Goal: Communication & Community: Answer question/provide support

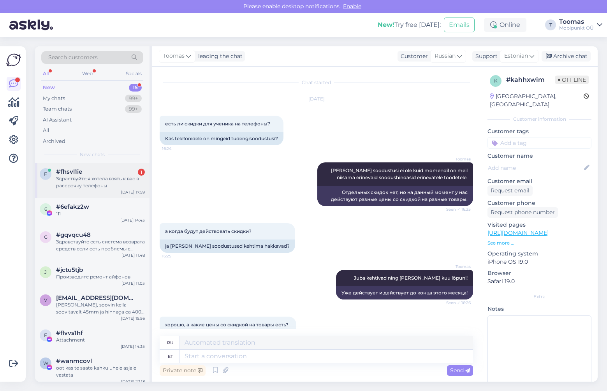
click at [108, 163] on div "f #fhsvl1ie 1 Здраствуйте,я хотела взять к вас в рассрочку телефоны [DATE] 17:59" at bounding box center [92, 180] width 114 height 35
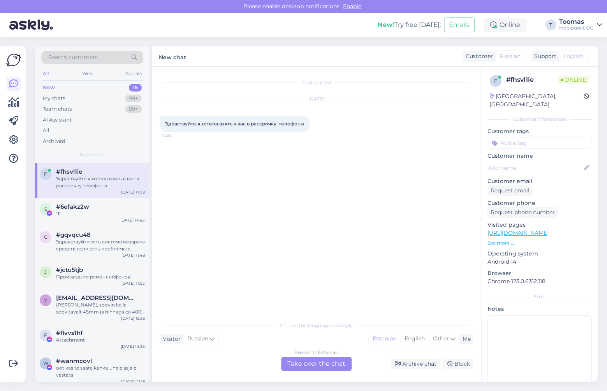
click at [312, 359] on div "Russian to Estonian Take over the chat" at bounding box center [316, 363] width 70 height 14
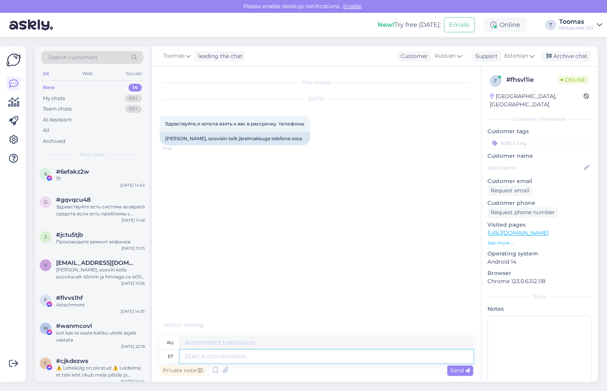
click at [312, 359] on textarea at bounding box center [326, 355] width 293 height 13
type textarea "Tere."
type textarea "Привет."
type textarea "Tere. Kas o"
type textarea "Привет. Это"
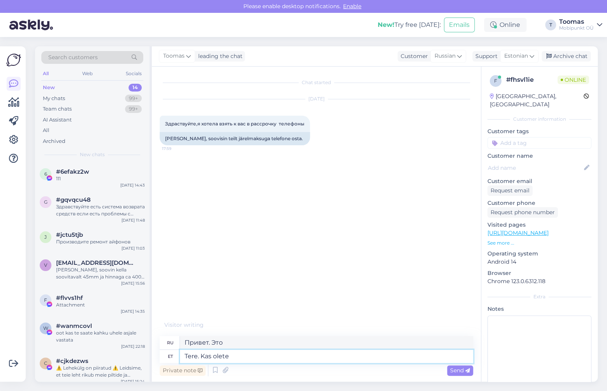
type textarea "Tere. Kas olete"
type textarea "Привет. Ты?"
type textarea "Tere. Kas olete jõudnud j"
type textarea "Здравствуйте. Вы приехали?"
type textarea "Tere. Kas olete jõudnud juba t"
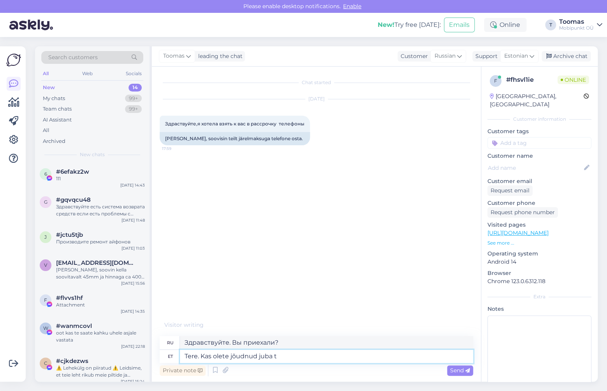
type textarea "Здравствуйте. Вы уже приехали?"
type textarea "Tere. Kas olete jõudnud juba tellimuse mm"
type textarea "Здравствуйте. Вы уже получили свой заказ?"
type textarea "Tere. Kas olete jõudnud juba tellimuse meie k"
type textarea "Здравствуйте. Вы уже оформили у нас заказ?"
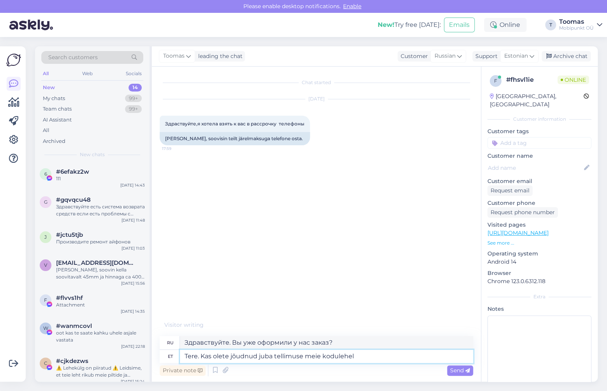
type textarea "Tere. Kas olete jõudnud juba tellimuse meie kodulehel v"
type textarea "Здравствуйте. Вы уже оформили заказ на нашем сайте?"
type textarea "Tere. Kas olete jõudnud juba tellimuse meie kodulehel vormistada?"
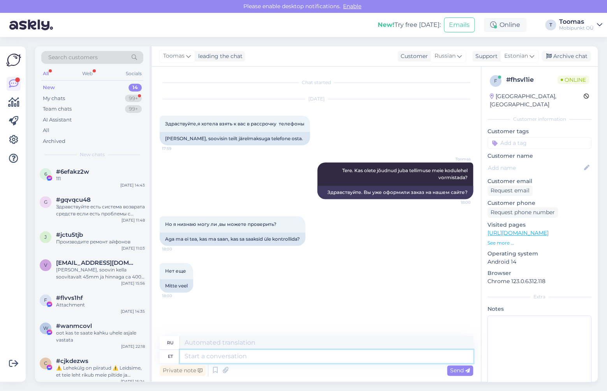
click at [214, 359] on textarea at bounding box center [326, 355] width 293 height 13
type textarea "Võite te"
type textarea "Ты можешь"
type textarea "Võite teha to"
type textarea "Ты можешь сделать"
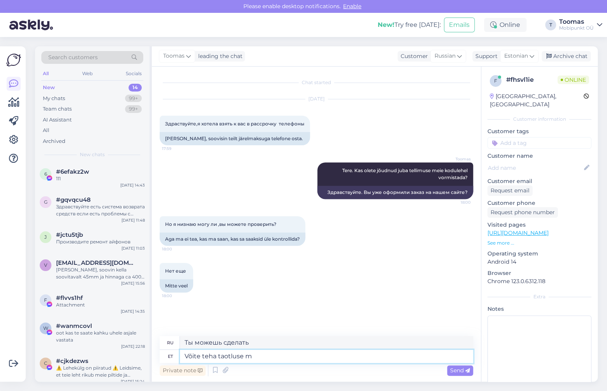
type textarea "Võite teha taotluse me"
type textarea "Вы можете сделать запрос."
type textarea "Võite teha [DEMOGRAPHIC_DATA] meie k"
type textarea "Вы можете сделать нам запрос"
type textarea "Võite teha taotluse meie kodulehel"
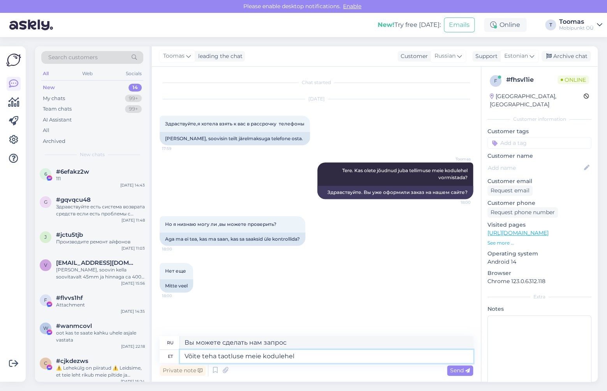
type textarea "Вы можете сделать заявку на нашем сайте."
type textarea "Võite teha taotluse meie kodulehel, et"
type textarea "Вы можете сделать запрос на нашем сайте"
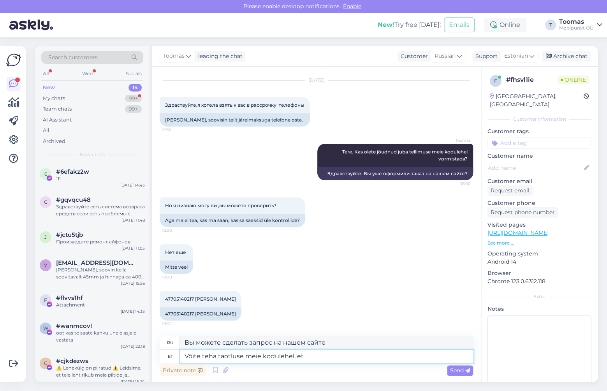
drag, startPoint x: 202, startPoint y: 356, endPoint x: 390, endPoint y: 357, distance: 187.6
click at [390, 357] on textarea "Võite teha taotluse meie kodulehel, et" at bounding box center [326, 355] width 293 height 13
type textarea "Võite valida"
type textarea "Вы можете выбрать"
type textarea "Võite valida sobiva to"
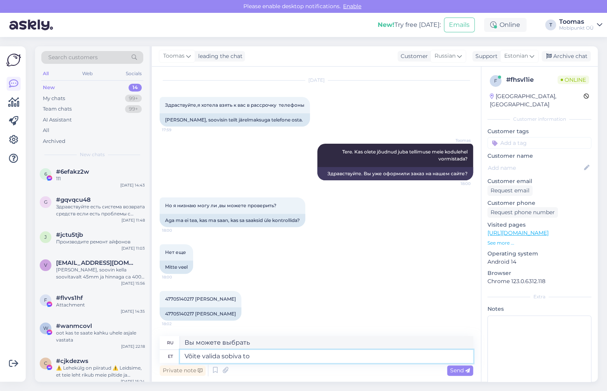
type textarea "Вы можете выбрать подходящий"
type textarea "Võite valida sobiva toote väl"
type textarea "Вы можете выбрать нужный продукт"
type textarea "Võite valida sobiva toote väla"
type textarea "Вы можете выбрать соответствующее поле продукта"
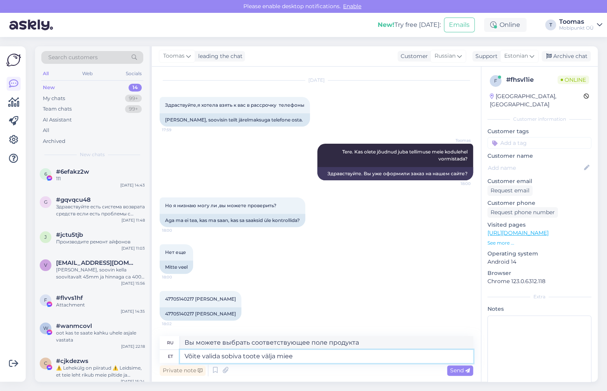
type textarea "Võite valida sobiva toote välja mie"
type textarea "Вы можете выбрать соответствующий продукт из меню."
type textarea "Võite valida sobiva toote välja meie ko"
type textarea "Вы можете выбрать подходящий продукт из нашего"
type textarea "Võite valida sobiva toote välja meie kodulehel nin"
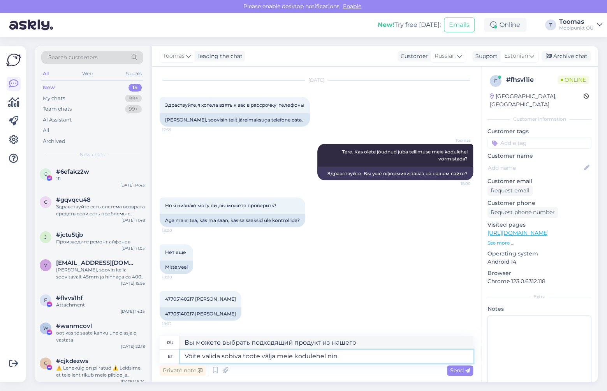
type textarea "Выбрать нужный Вам товар Вы можете на нашем сайте."
type textarea "Võite valida sobiva toote välja meie kodulehel ning se"
type textarea "Вы можете выбрать подходящий продукт на нашем сайте и"
type textarea "Võite valida sobiva toote välja meie kodulehel ning sealt sa"
type textarea "Вы можете выбрать подходящий продукт на нашем сайте и оттуда"
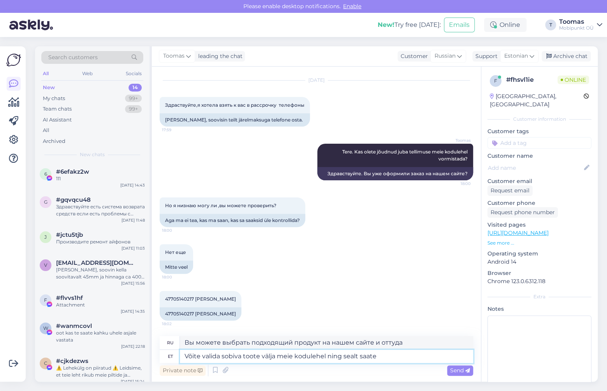
type textarea "Võite valida sobiva toote välja meie kodulehel ning sealt saate"
type textarea "Вы можете выбрать подходящий товар на нашем сайте и приобрести его там."
type textarea "Võite valida sobiva toote välja meie kodulehel ning sealt saate valdia"
type textarea "Вы можете выбрать подходящий продукт на нашем сайте, а затем выбрать"
type textarea "Võite valida sobiva toote välja meie kodulehel ning sealt saate valida E"
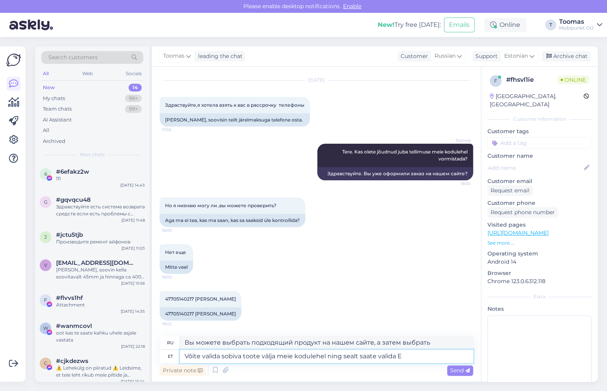
type textarea "Вы можете выбрать подходящий продукт на нашем сайте и там же выбрать"
type textarea "Võite valida sobiva toote välja meie kodulehel ning sealt saate valida ESTO jä"
type textarea "Вы можете выбрать подходящий продукт на нашем сайте и там же выбрать ESTO."
type textarea "Võite valida sobiva toote välja meie kodulehel ning sealt saate valida ESTO jär…"
type textarea "Вы можете выбрать подходящий вам товар на нашем сайте и выбрать там рассрочку E…"
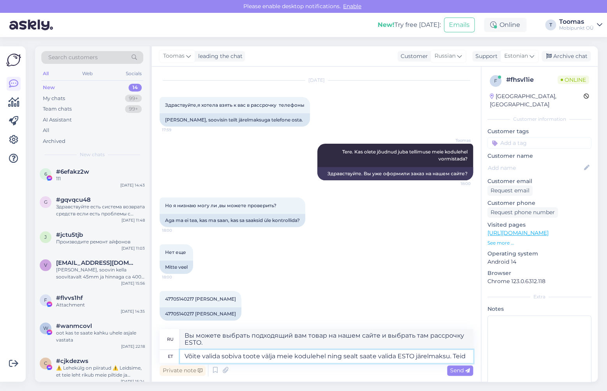
type textarea "Võite valida sobiva toote välja meie kodulehel ning sealt saate valida ESTO jär…"
type textarea "Вы можете выбрать подходящий вам товар на нашем сайте и оформить рассрочку ESTO."
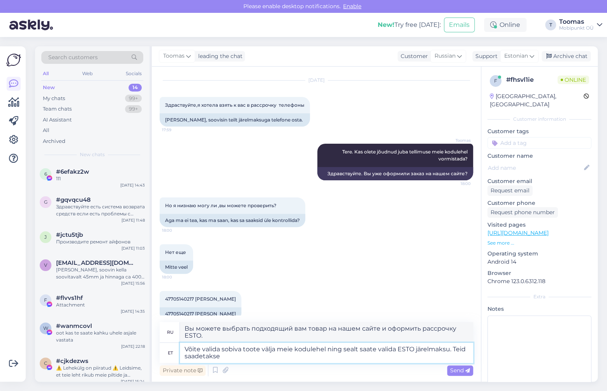
type textarea "Võite valida sobiva toote välja meie kodulehel ning sealt saate valida ESTO jär…"
type textarea "Вы можете выбрать подходящий товар на нашем сайте и выбрать рассрочку ESTO. Вам…"
type textarea "Võite valida sobiva toote välja meie kodulehel ning sealt saate valida ESTO jär…"
type textarea "Вы можете выбрать подходящий товар на нашем сайте и воспользоваться услугой рас…"
type textarea "Võite valida sobiva toote välja meie kodulehel ning sealt saate valida ESTO jär…"
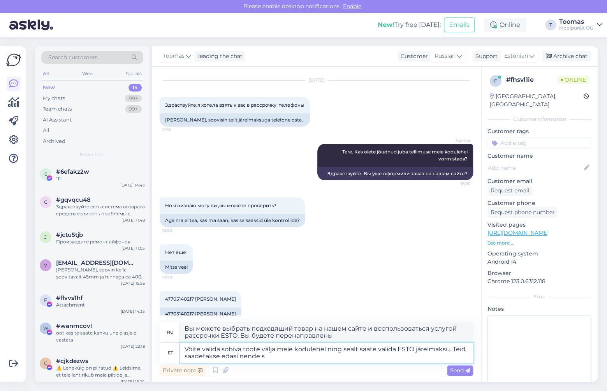
type textarea "Вы можете выбрать подходящий товар на нашем сайте и воспользоваться услугой рас…"
type textarea "Võite valida sobiva toote välja meie kodulehel ning sealt saate valida ESTO jär…"
type textarea "Вы можете выбрать подходящий продукт на нашем сайте и воспользоваться услугой р…"
type textarea "Võite valida sobiva toote välja meie kodulehel ning sealt saate valida ESTO jär…"
type textarea "Вы можете выбрать подходящий товар на нашем сайте и воспользоваться услугой рас…"
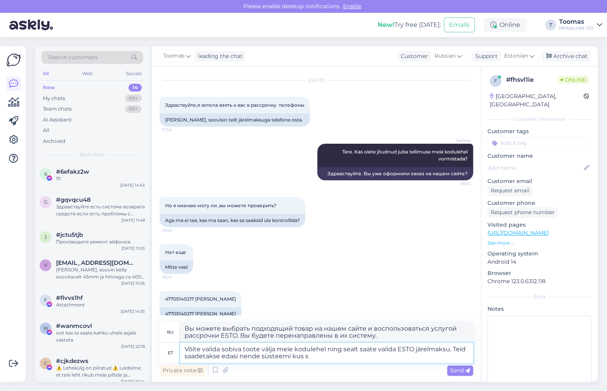
type textarea "Võite valida sobiva toote välja meie kodulehel ning sealt saate valida ESTO jär…"
type textarea "Вы можете выбрать подходящий продукт на нашем сайте и выбрать рассрочку ESTO. В…"
type textarea "Võite valida sobiva toote välja meie kodulehel ning sealt saate valida ESTO jär…"
type textarea "Вы можете выбрать подходящий продукт на нашем сайте и выбрать рассрочку ESTO. В…"
type textarea "Võite valida sobiva toote välja meie kodulehel ning sealt saate valida ESTO jär…"
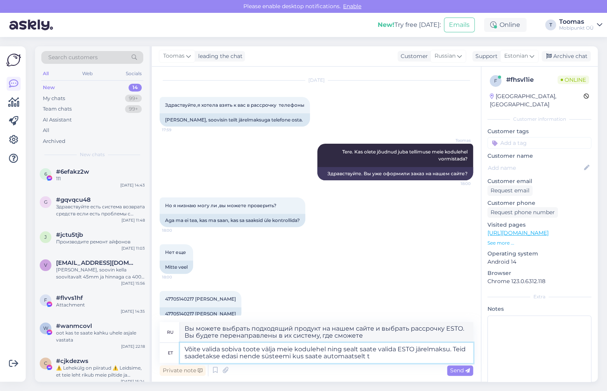
type textarea "Вы можете выбрать подходящий продукт на нашем сайте и выбрать рассрочку ESTO. В…"
type textarea "Võite valida sobiva toote välja meie kodulehel ning sealt saate valida ESTO jär…"
type textarea "Вы можете выбрать подходящий продукт на нашем сайте и оформить рассрочку ESTO. …"
type textarea "Võite valida sobiva toote välja meie kodulehel ning sealt saate valida ESTO jär…"
type textarea "Вы можете выбрать подходящий продукт на нашем сайте и выбрать рассрочку ESTO. В…"
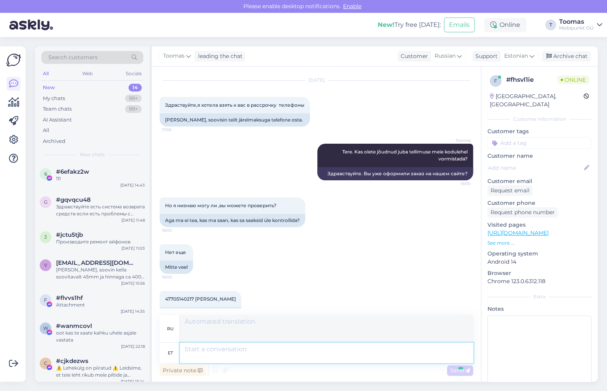
scroll to position [93, 0]
